Goal: Transaction & Acquisition: Purchase product/service

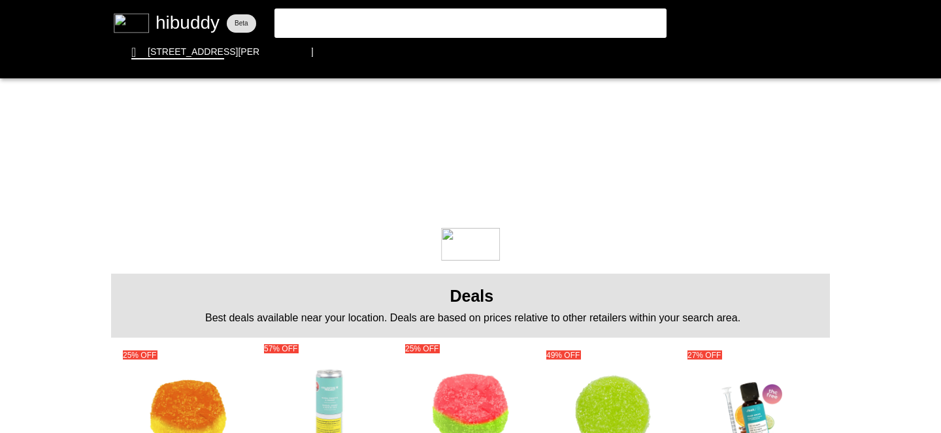
click at [419, 19] on flt-glass-pane at bounding box center [470, 216] width 941 height 433
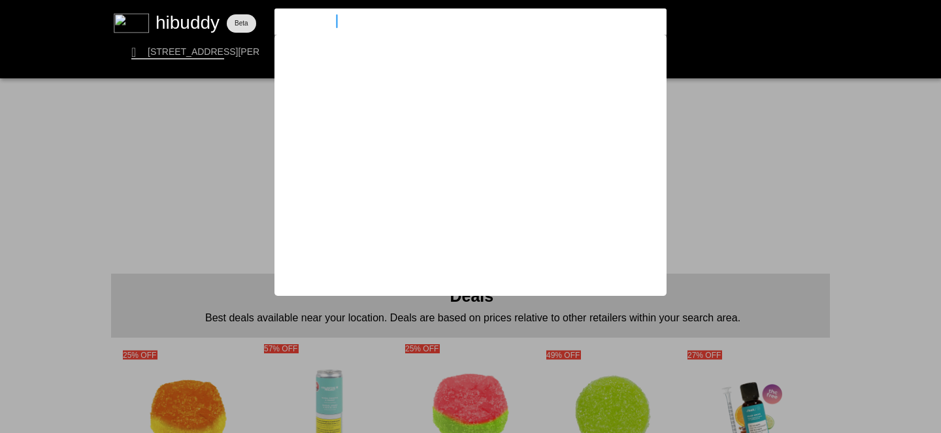
type input "ultra jean guy"
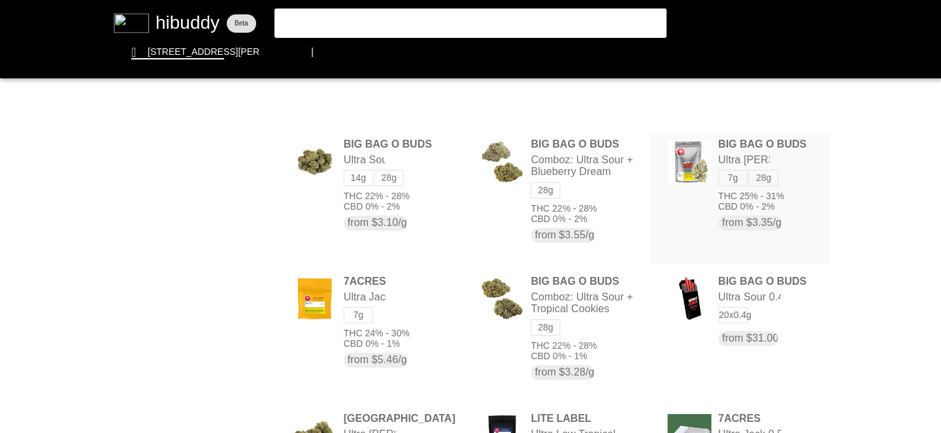
click at [770, 174] on flt-glass-pane at bounding box center [470, 216] width 941 height 433
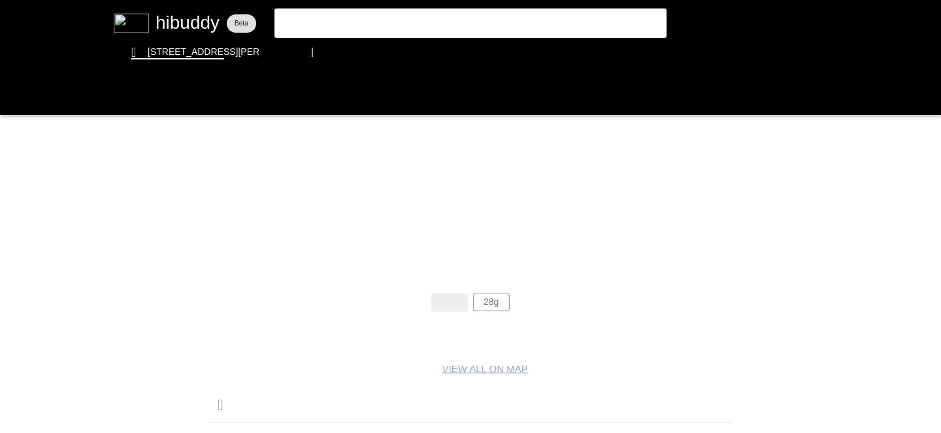
click at [484, 300] on flt-glass-pane at bounding box center [470, 216] width 941 height 433
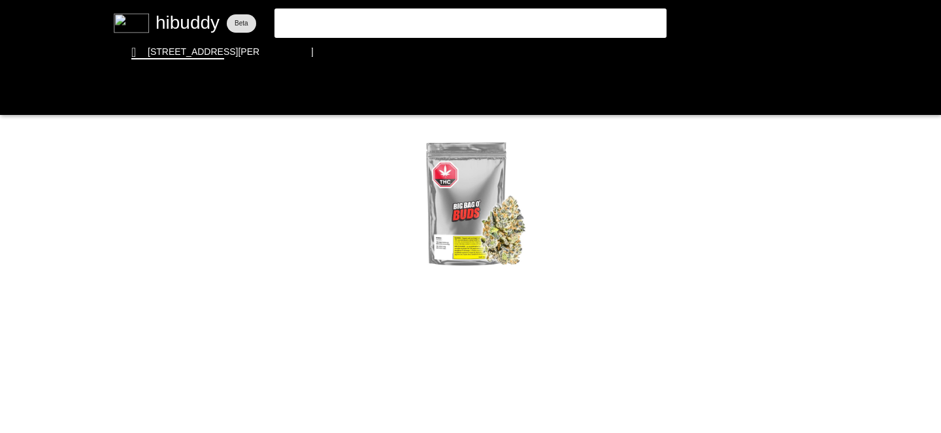
click at [185, 20] on flt-glass-pane at bounding box center [470, 216] width 941 height 433
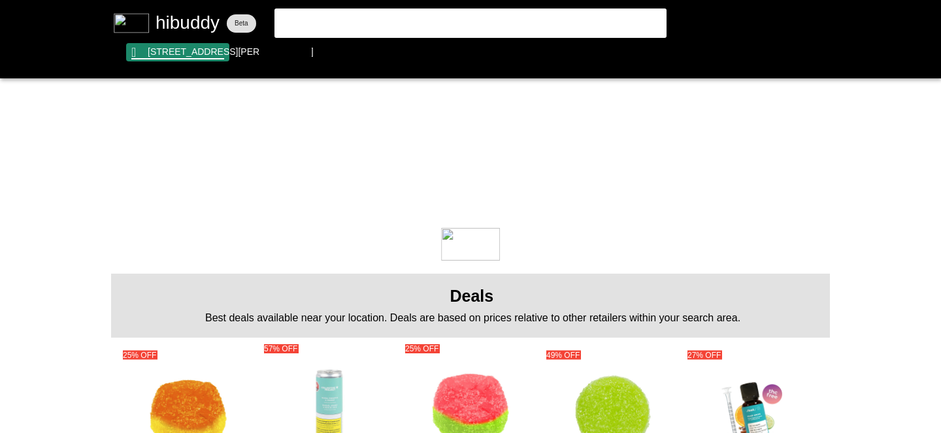
click at [188, 56] on flt-glass-pane at bounding box center [470, 216] width 941 height 433
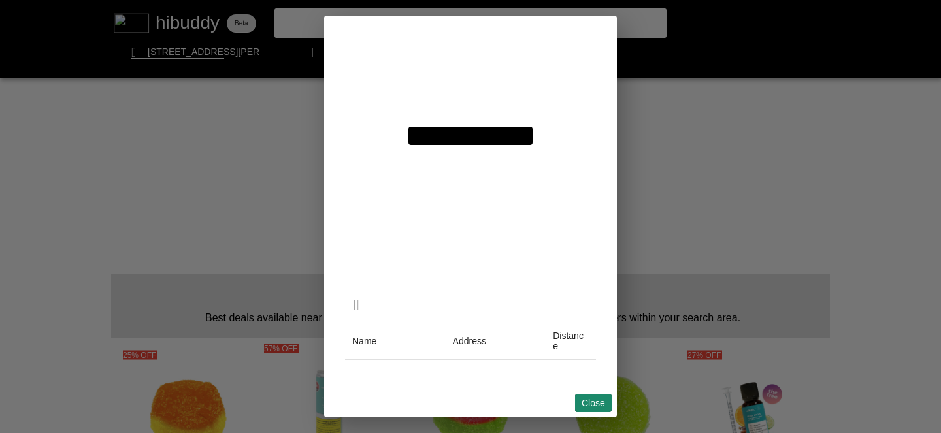
click at [588, 405] on flt-glass-pane at bounding box center [470, 216] width 941 height 433
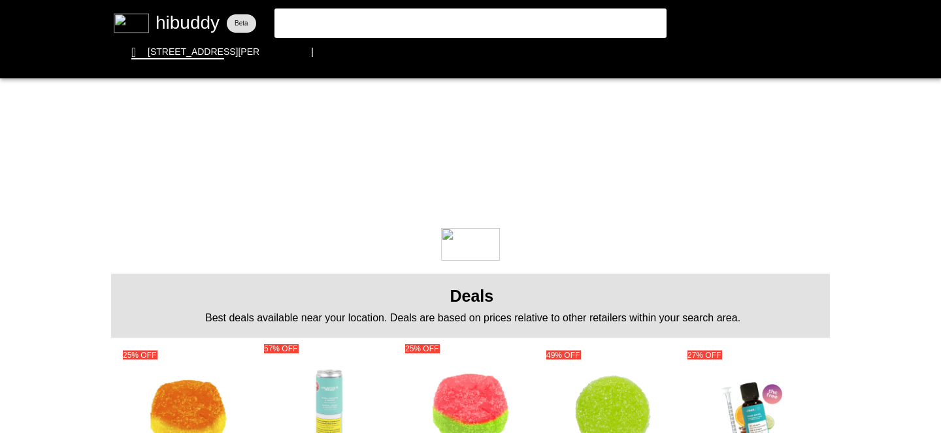
click at [510, 33] on flt-glass-pane at bounding box center [470, 216] width 941 height 433
click at [512, 25] on flt-glass-pane at bounding box center [470, 216] width 941 height 433
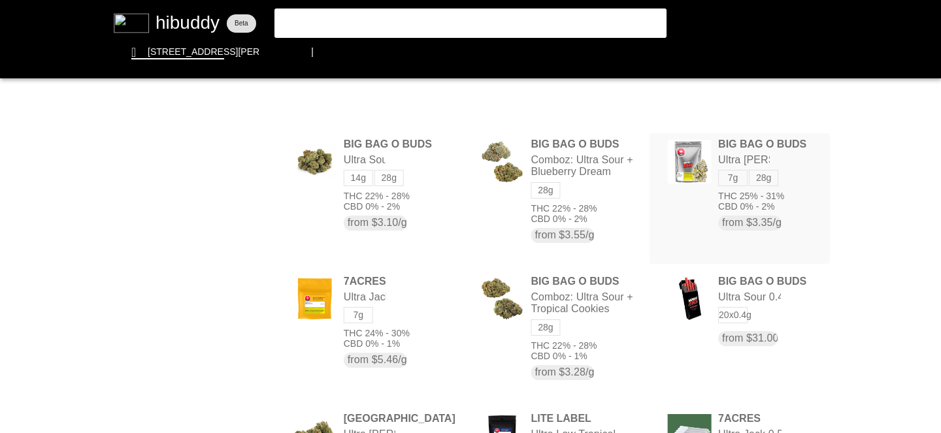
click at [761, 174] on flt-glass-pane at bounding box center [470, 216] width 941 height 433
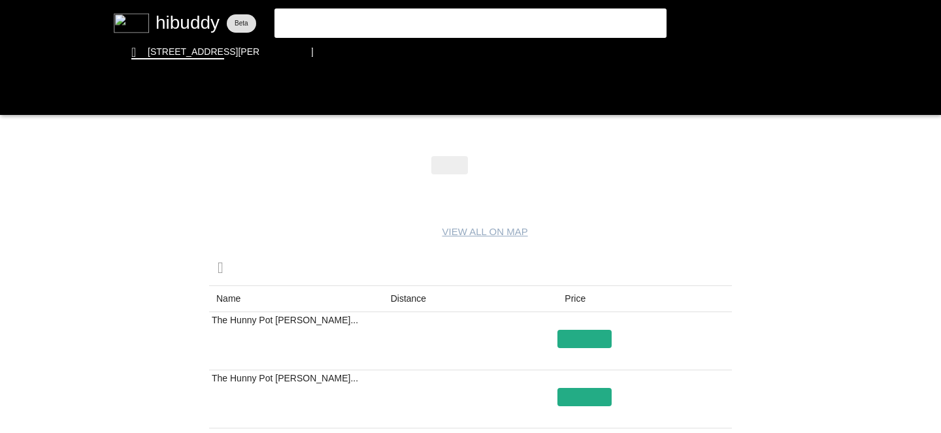
click at [502, 164] on flt-glass-pane at bounding box center [470, 216] width 941 height 433
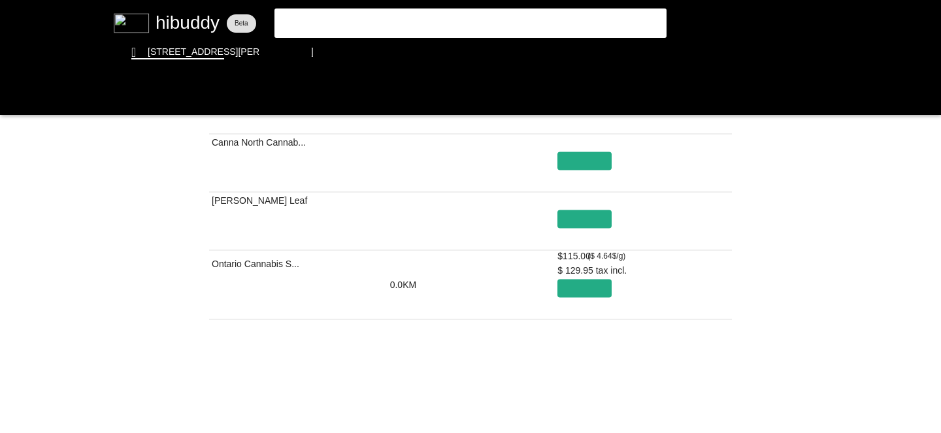
click at [717, 370] on flt-glass-pane at bounding box center [470, 216] width 941 height 433
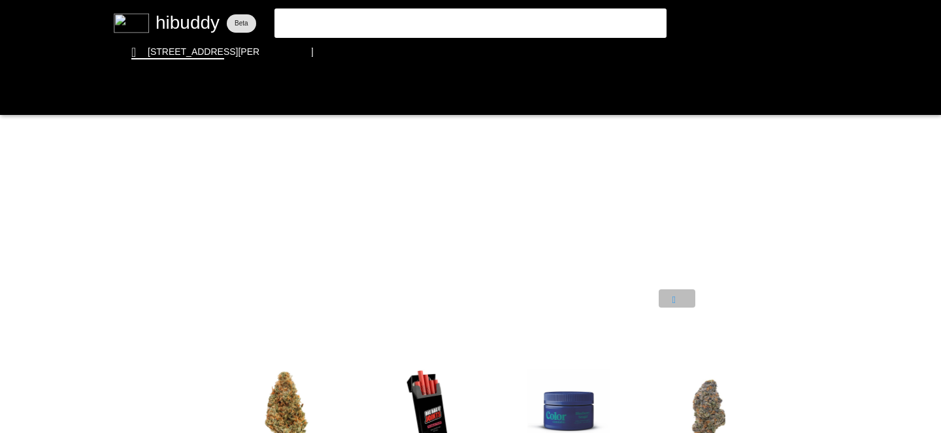
click at [679, 301] on flt-glass-pane at bounding box center [470, 216] width 941 height 433
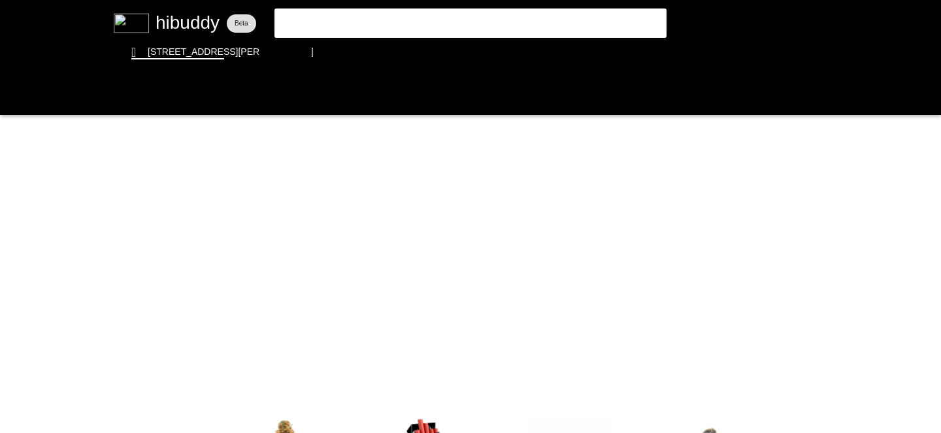
click at [676, 352] on flt-glass-pane at bounding box center [470, 216] width 941 height 433
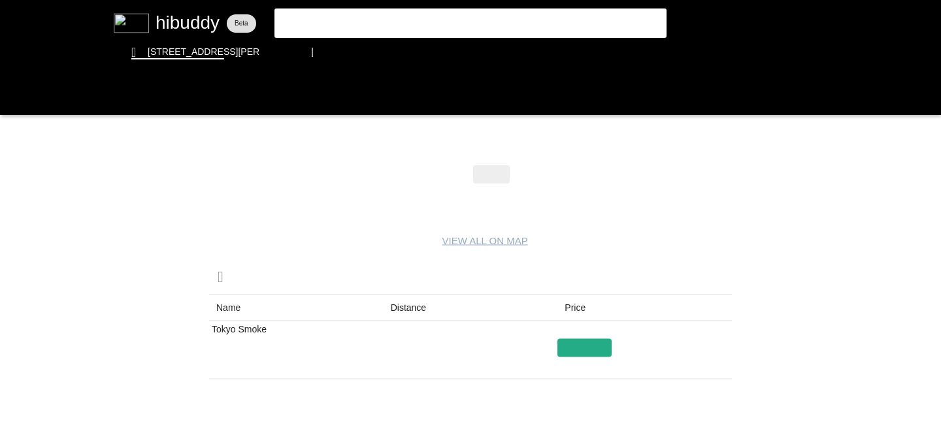
click at [490, 166] on flt-glass-pane at bounding box center [470, 216] width 941 height 433
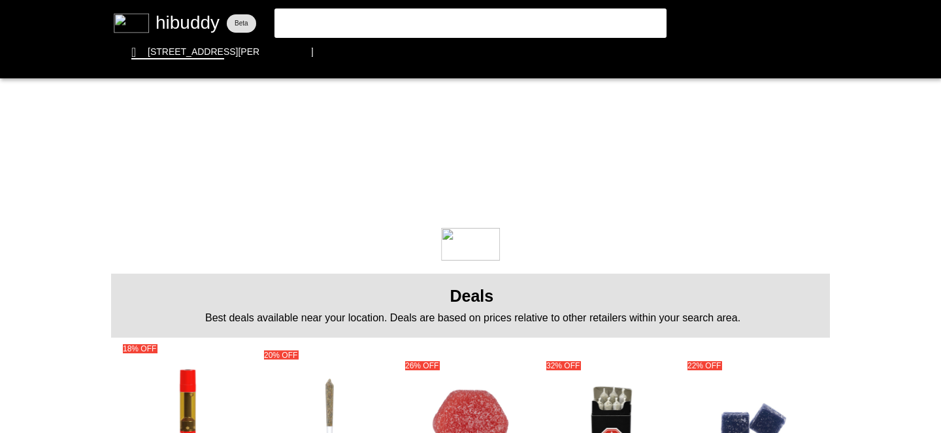
click at [576, 32] on flt-glass-pane at bounding box center [470, 216] width 941 height 433
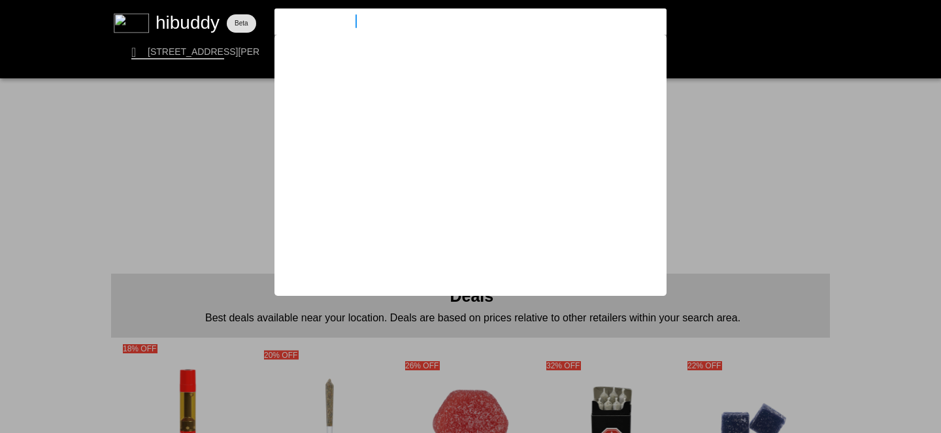
type input "uk cheddar cheese"
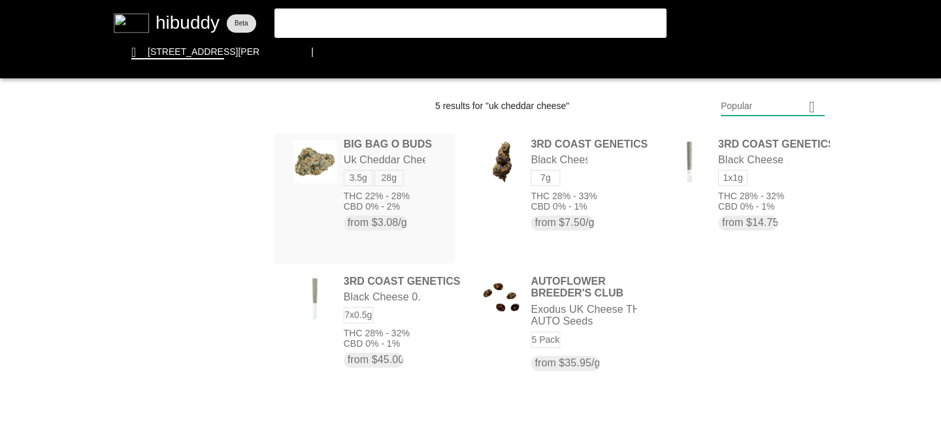
click at [384, 184] on flt-glass-pane at bounding box center [470, 216] width 941 height 433
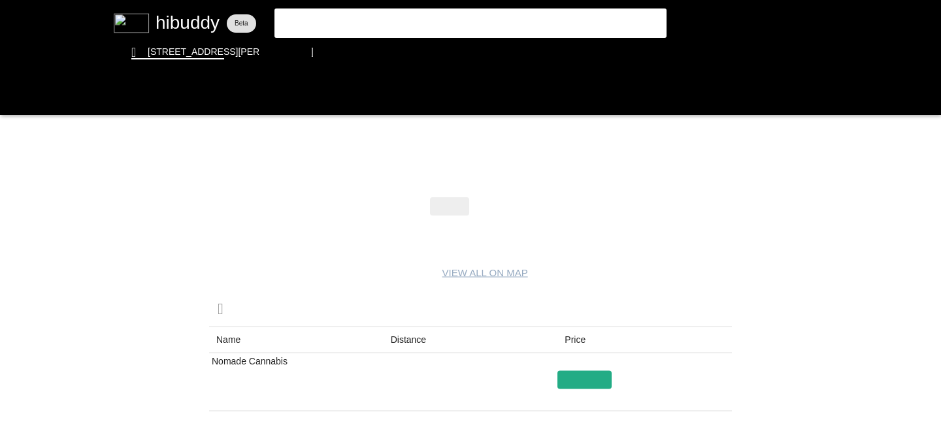
click at [490, 208] on flt-glass-pane at bounding box center [470, 216] width 941 height 433
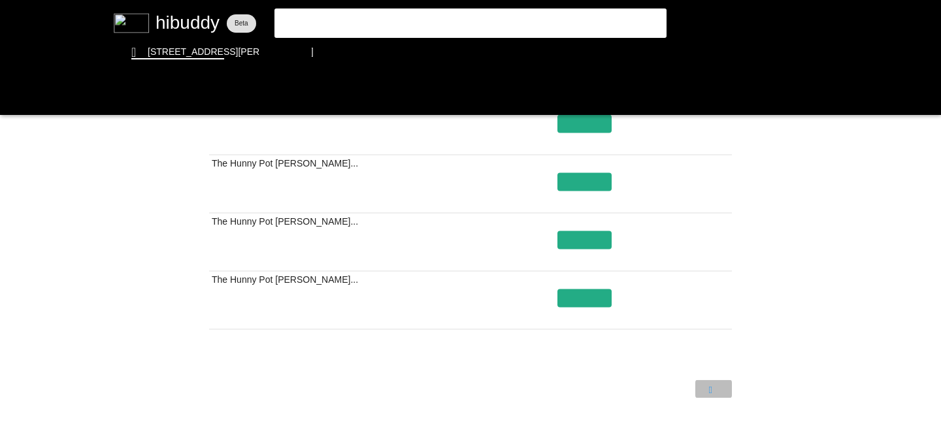
click at [716, 393] on flt-glass-pane at bounding box center [470, 216] width 941 height 433
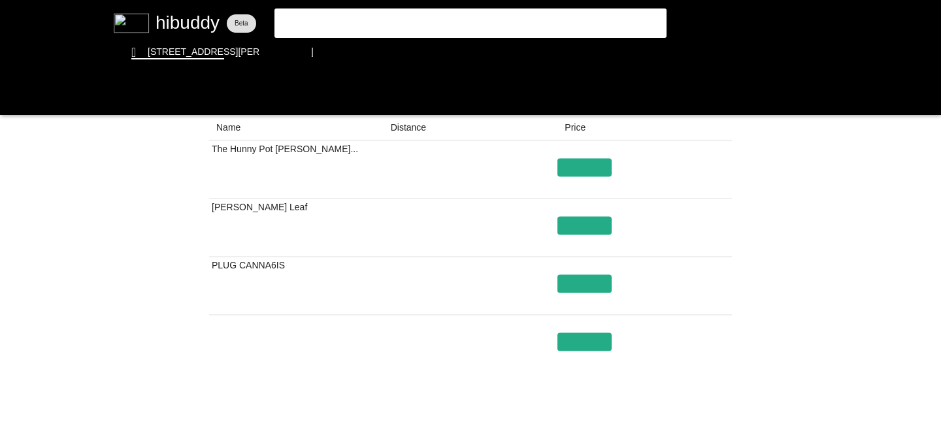
click at [476, 21] on flt-glass-pane at bounding box center [470, 216] width 941 height 433
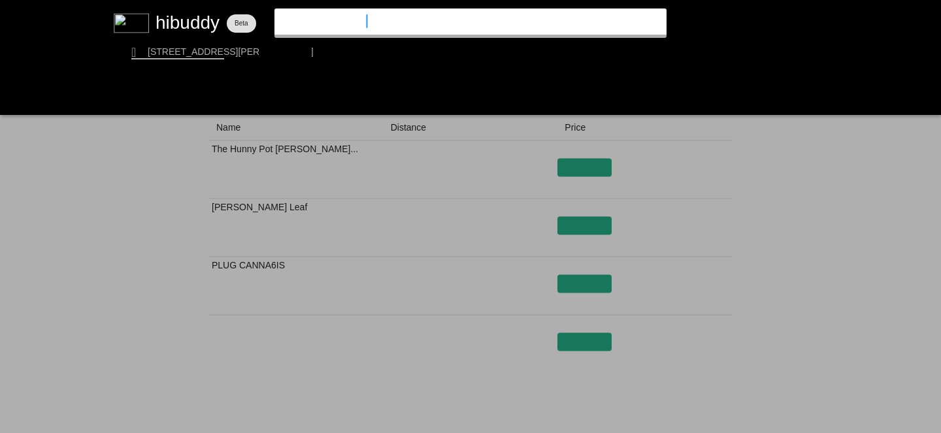
click at [476, 21] on input "uk cheddar cheese" at bounding box center [459, 21] width 359 height 12
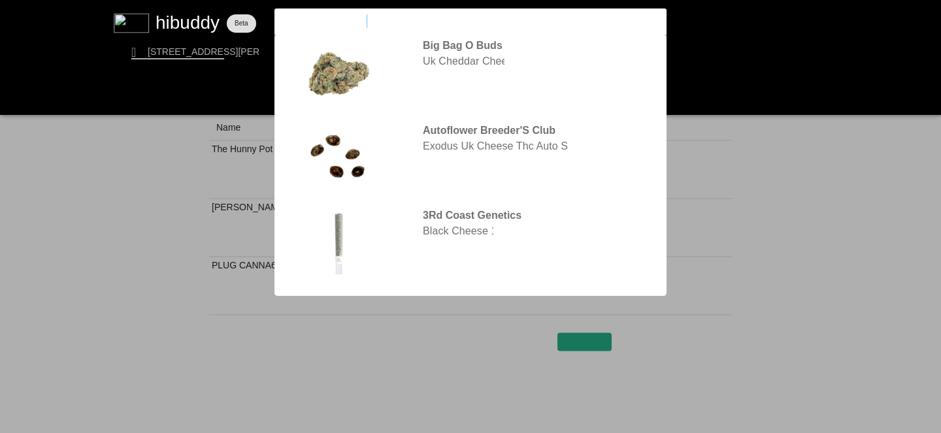
click at [476, 21] on input "uk cheddar cheese" at bounding box center [459, 21] width 359 height 12
drag, startPoint x: 384, startPoint y: 22, endPoint x: 229, endPoint y: 20, distance: 154.9
click at [229, 20] on flt-glass-pane at bounding box center [470, 216] width 941 height 433
type input "comboz"
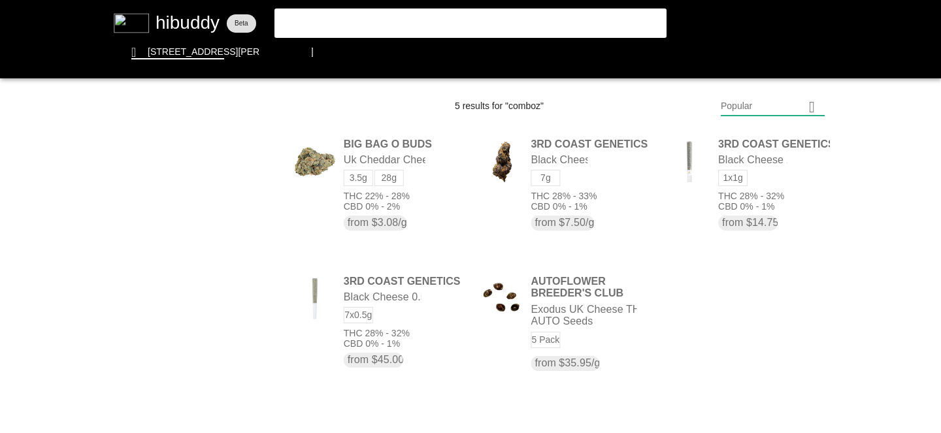
click at [420, 22] on flt-glass-pane at bounding box center [470, 216] width 941 height 433
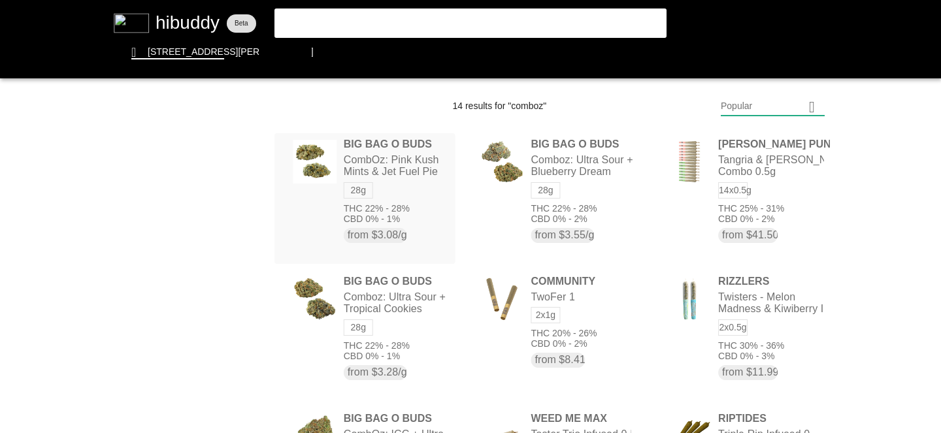
click at [365, 191] on flt-glass-pane at bounding box center [470, 216] width 941 height 433
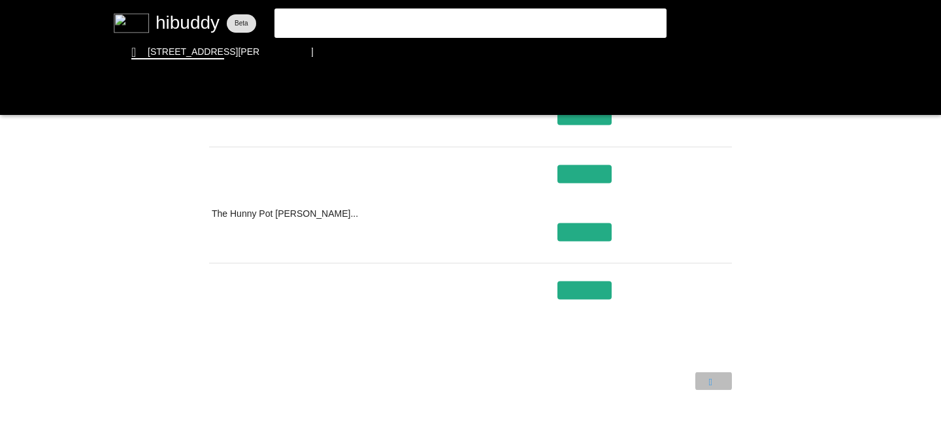
click at [716, 382] on flt-glass-pane at bounding box center [470, 216] width 941 height 433
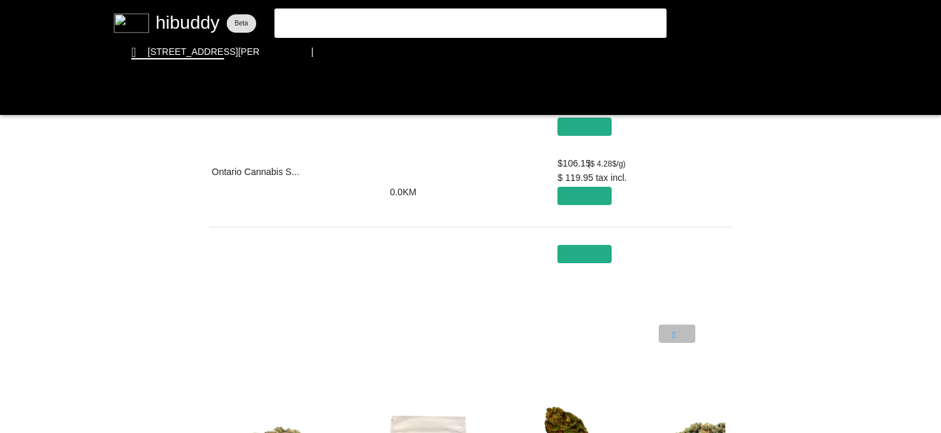
click at [678, 340] on flt-glass-pane at bounding box center [470, 216] width 941 height 433
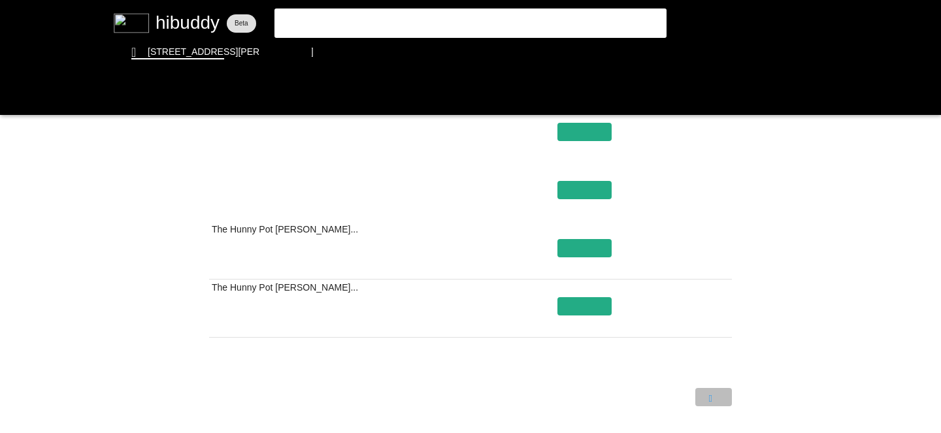
click at [712, 397] on flt-glass-pane at bounding box center [470, 216] width 941 height 433
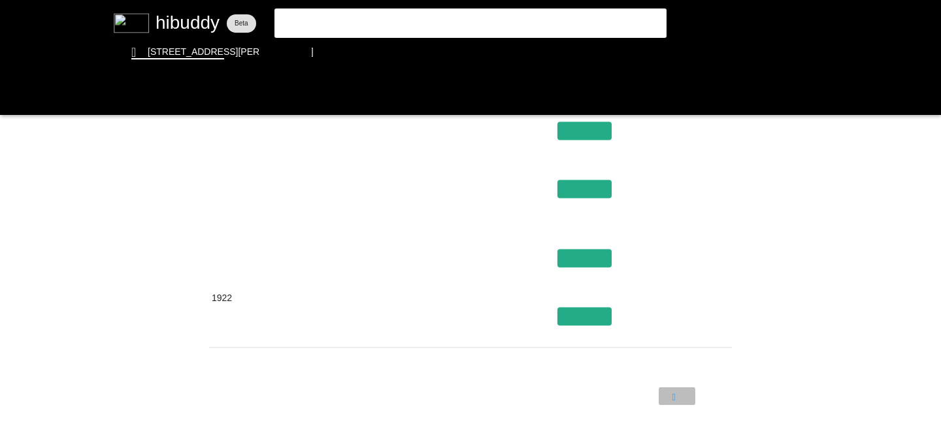
click at [667, 397] on flt-glass-pane at bounding box center [470, 216] width 941 height 433
